Goal: Task Accomplishment & Management: Manage account settings

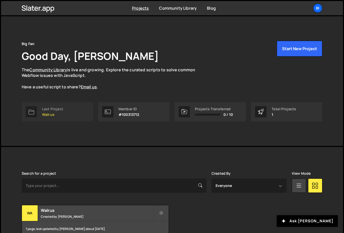
click at [41, 121] on link "Last Project Walrus" at bounding box center [57, 111] width 71 height 19
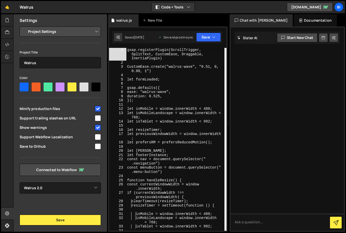
select select "6864f039b26f4afedada6bc5"
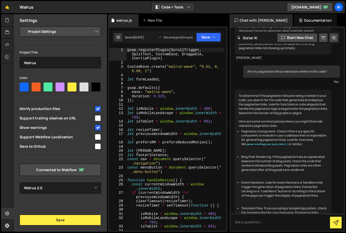
scroll to position [266, 0]
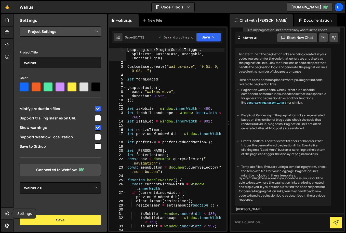
click at [6, 213] on icon at bounding box center [7, 214] width 4 height 6
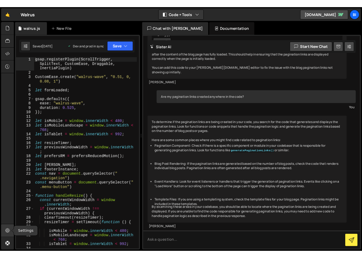
scroll to position [159, 0]
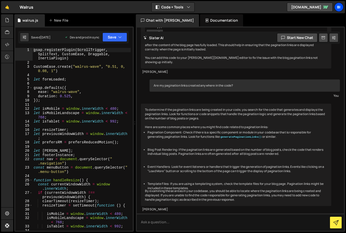
click at [337, 6] on div "Bi" at bounding box center [338, 7] width 9 height 9
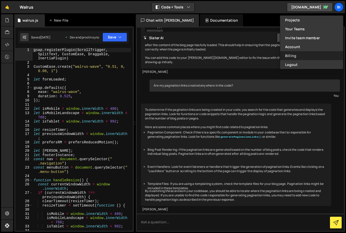
click at [290, 53] on link "Billing" at bounding box center [311, 55] width 63 height 9
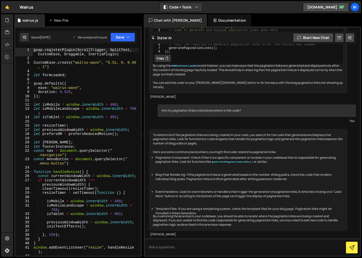
scroll to position [112, 0]
